Goal: Find contact information: Find contact information

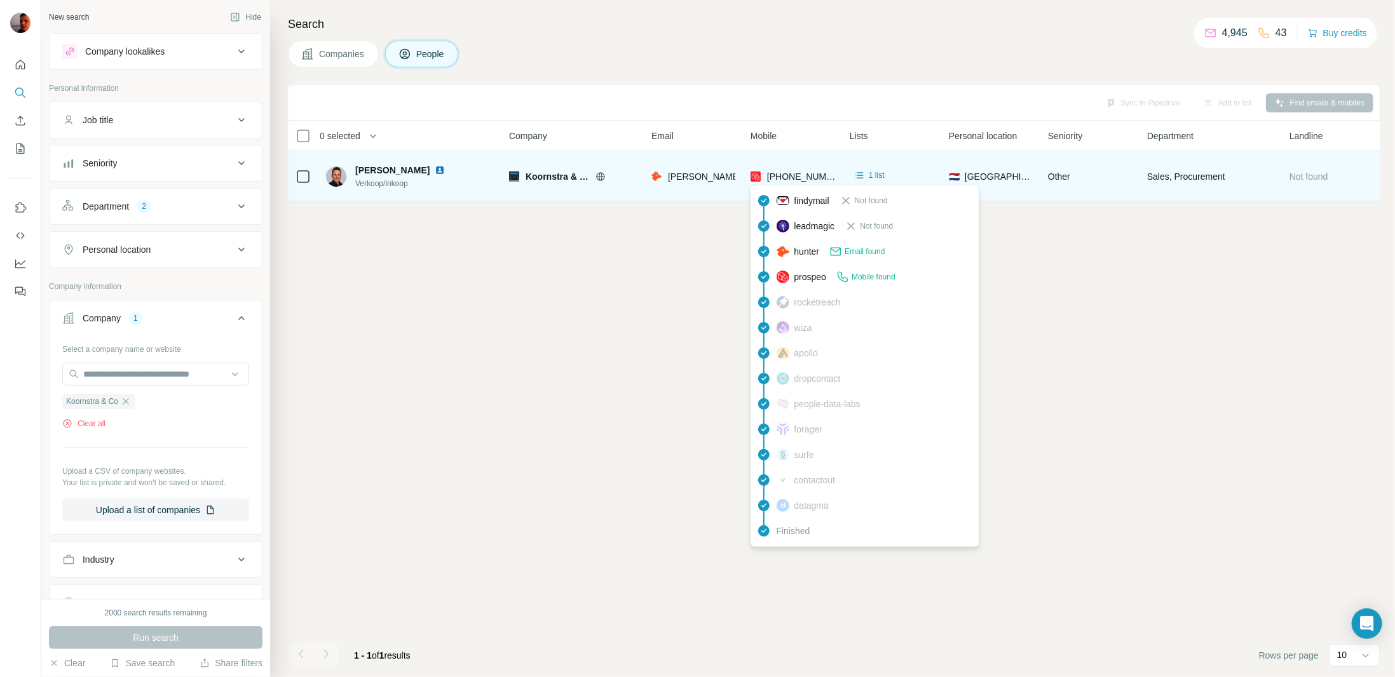
click at [801, 172] on span "[PHONE_NUMBER]" at bounding box center [807, 177] width 80 height 10
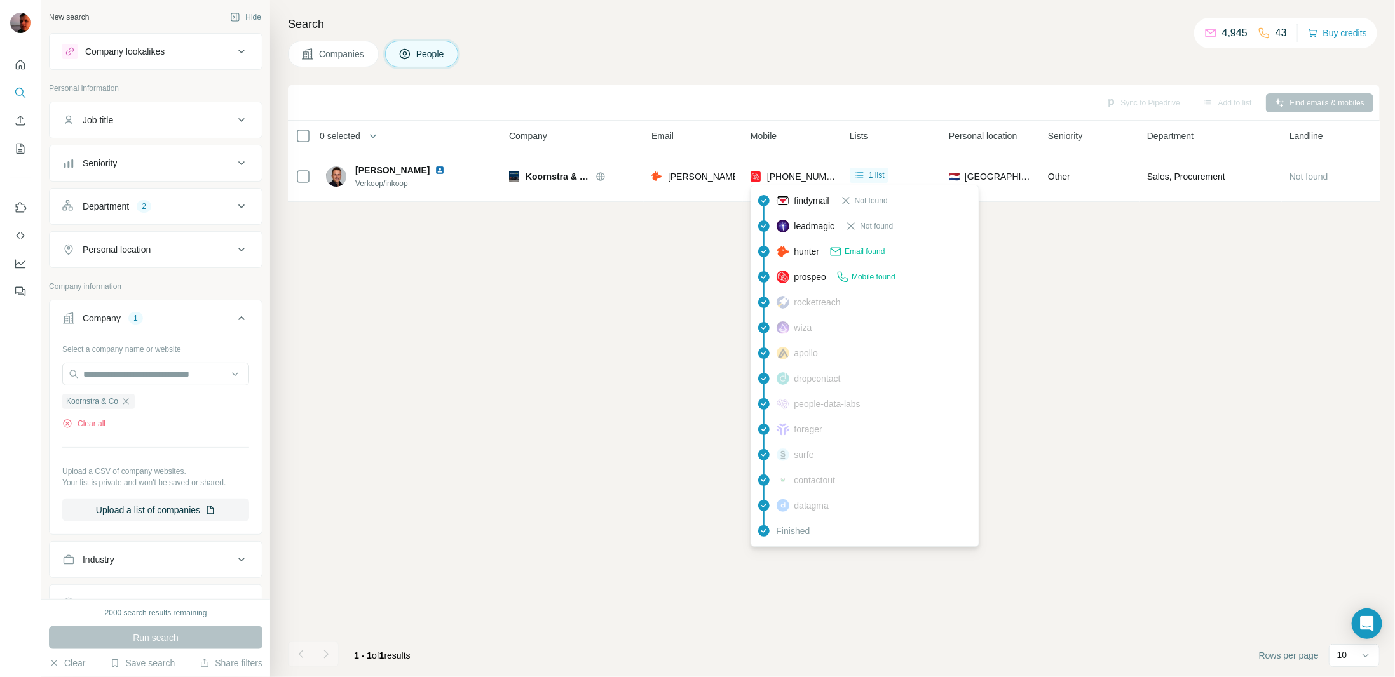
click at [1080, 303] on div "Sync to Pipedrive Add to list Find emails & mobiles 0 selected People Company E…" at bounding box center [834, 381] width 1092 height 592
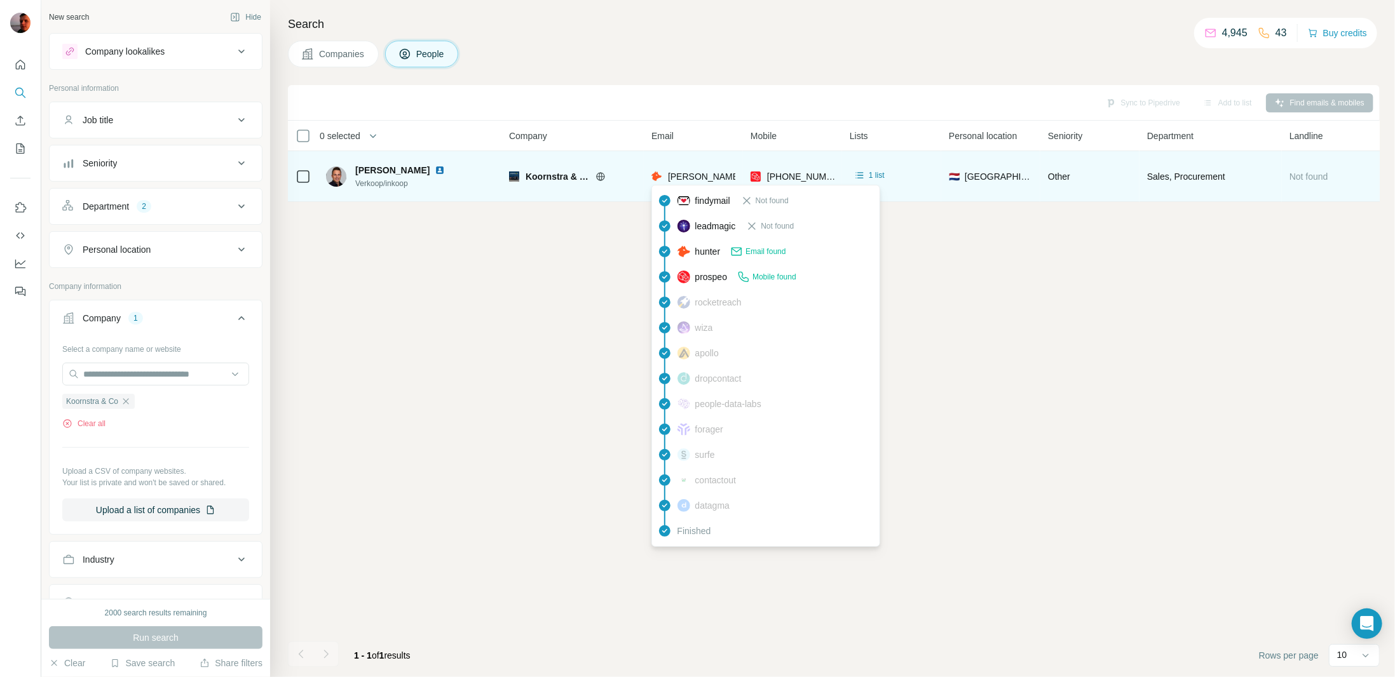
click at [704, 179] on span "[PERSON_NAME][EMAIL_ADDRESS][DOMAIN_NAME]" at bounding box center [780, 177] width 224 height 10
click at [705, 176] on span "[PERSON_NAME][EMAIL_ADDRESS][DOMAIN_NAME]" at bounding box center [780, 177] width 224 height 10
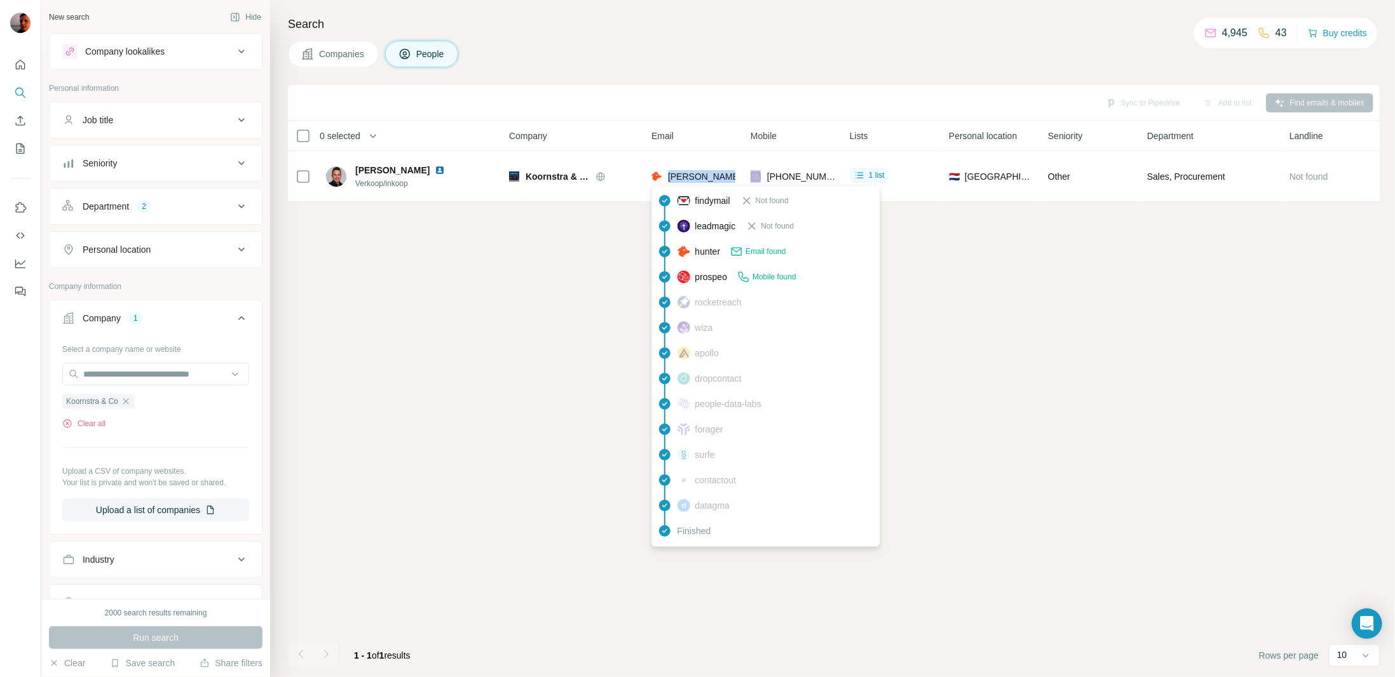
copy span "[PERSON_NAME][EMAIL_ADDRESS][DOMAIN_NAME]"
